Goal: Entertainment & Leisure: Consume media (video, audio)

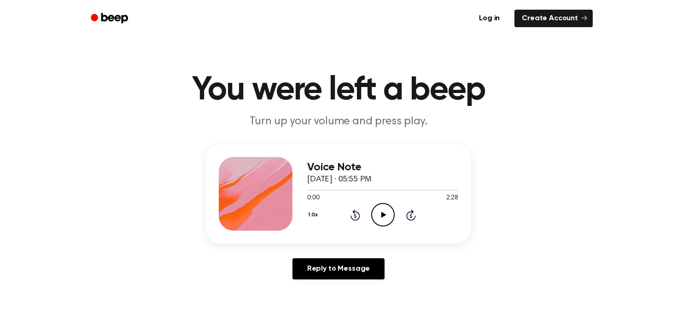
click at [384, 216] on icon at bounding box center [383, 215] width 5 height 6
click at [314, 215] on button "1.0x" at bounding box center [314, 215] width 14 height 16
click at [323, 294] on div "1.2x" at bounding box center [324, 287] width 35 height 17
click at [408, 215] on icon "Skip 5 seconds" at bounding box center [410, 215] width 10 height 12
click at [384, 214] on icon at bounding box center [383, 215] width 4 height 6
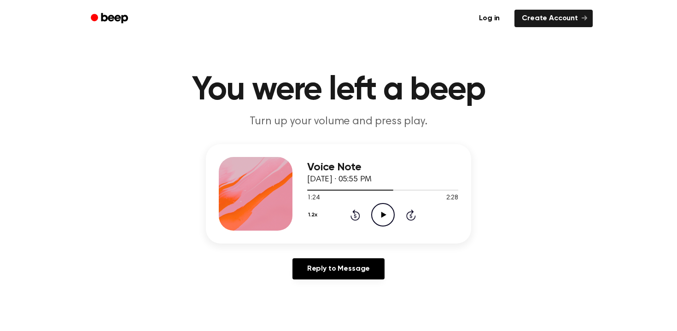
click at [389, 217] on icon "Play Audio" at bounding box center [382, 214] width 23 height 23
click at [410, 214] on icon "Skip 5 seconds" at bounding box center [410, 215] width 10 height 12
click at [411, 215] on icon "Skip 5 seconds" at bounding box center [410, 215] width 10 height 12
click at [409, 216] on icon "Skip 5 seconds" at bounding box center [410, 215] width 10 height 12
click at [313, 213] on button "1.2x" at bounding box center [313, 215] width 13 height 16
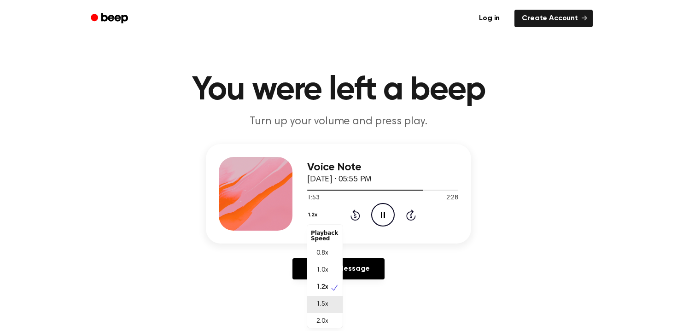
click at [322, 301] on span "1.5x" at bounding box center [322, 305] width 12 height 10
click at [377, 215] on icon "Pause Audio" at bounding box center [382, 214] width 23 height 23
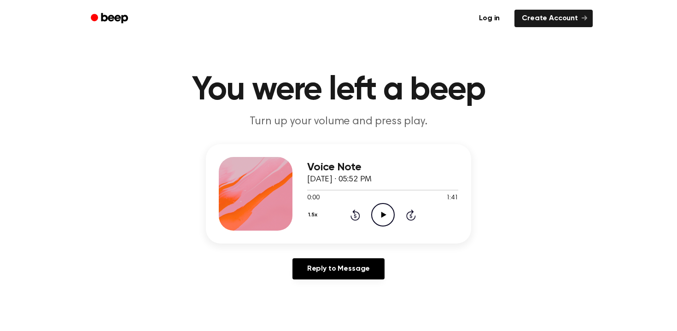
click at [380, 209] on icon "Play Audio" at bounding box center [382, 214] width 23 height 23
click at [409, 218] on icon "Skip 5 seconds" at bounding box center [410, 215] width 10 height 12
click at [369, 216] on div "1.5x Rewind 5 seconds Pause Audio Skip 5 seconds" at bounding box center [382, 214] width 151 height 23
click at [376, 216] on icon "Pause Audio" at bounding box center [382, 214] width 23 height 23
